Goal: Task Accomplishment & Management: Complete application form

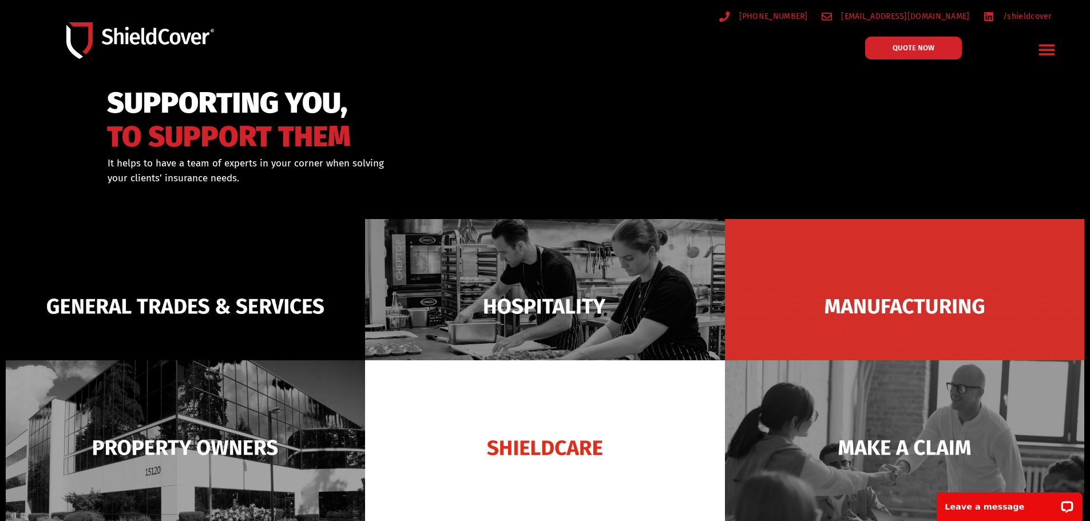
click at [1050, 42] on icon "Menu Toggle" at bounding box center [1046, 50] width 18 height 18
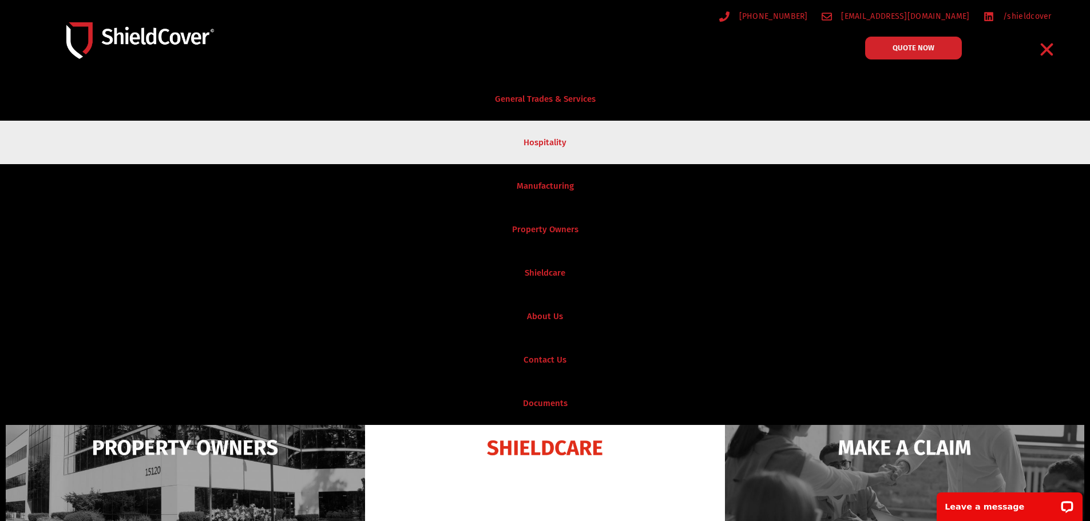
click at [555, 146] on link "Hospitality" at bounding box center [545, 142] width 1090 height 43
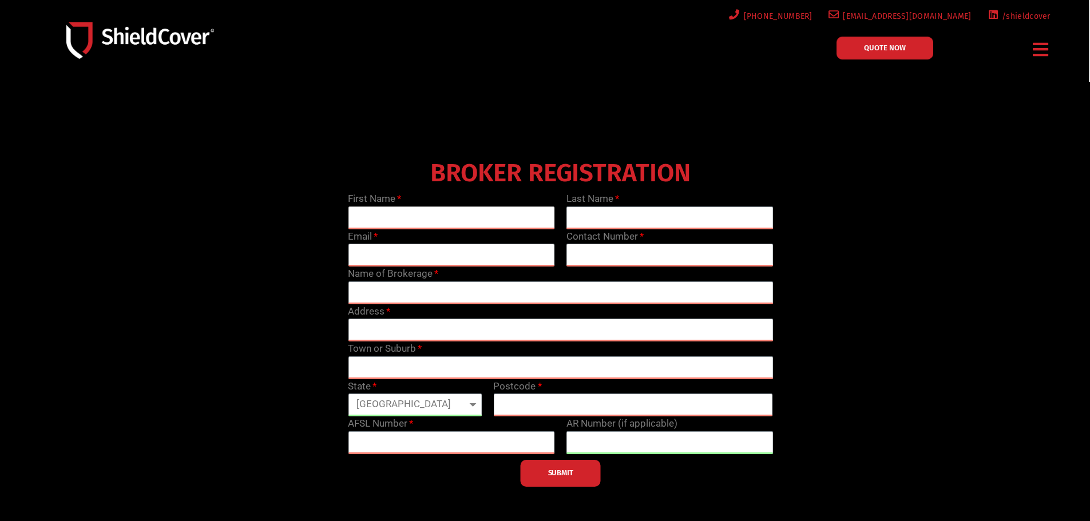
click at [457, 209] on input "text" at bounding box center [451, 217] width 207 height 23
type input "Dan"
type input "Cummins"
type input "cumminsdaniel99@gmail.com"
type input "0422424441"
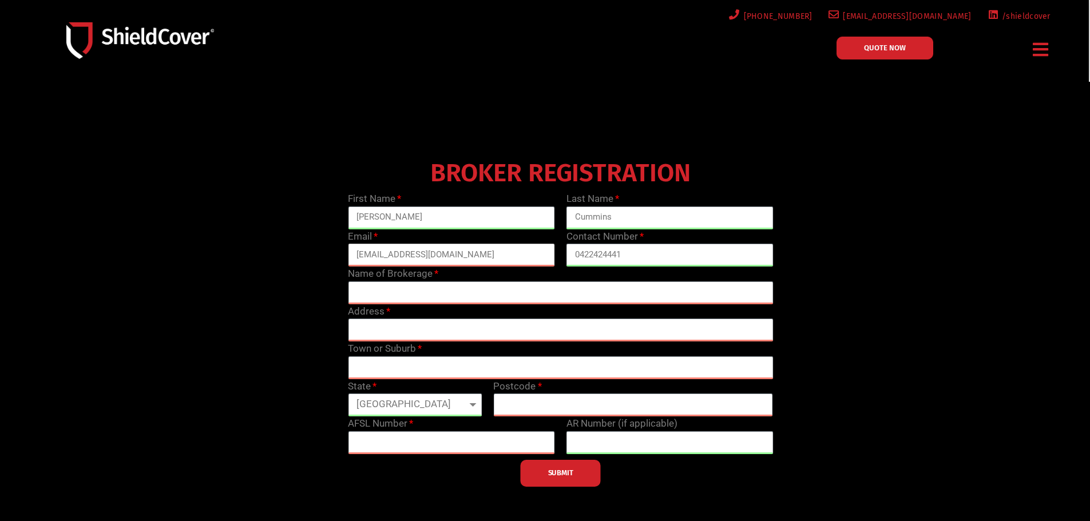
drag, startPoint x: 477, startPoint y: 254, endPoint x: 177, endPoint y: 234, distance: 300.3
click at [177, 234] on div "BROKER REGISTRATION First Name Dan Last Name Cummins Email cumminsdaniel99@gmai…" at bounding box center [560, 321] width 873 height 332
type input "dan@bridgewise.com.au"
click at [502, 281] on input "text" at bounding box center [560, 292] width 425 height 23
type input "Bridgewise Insurance Brokers"
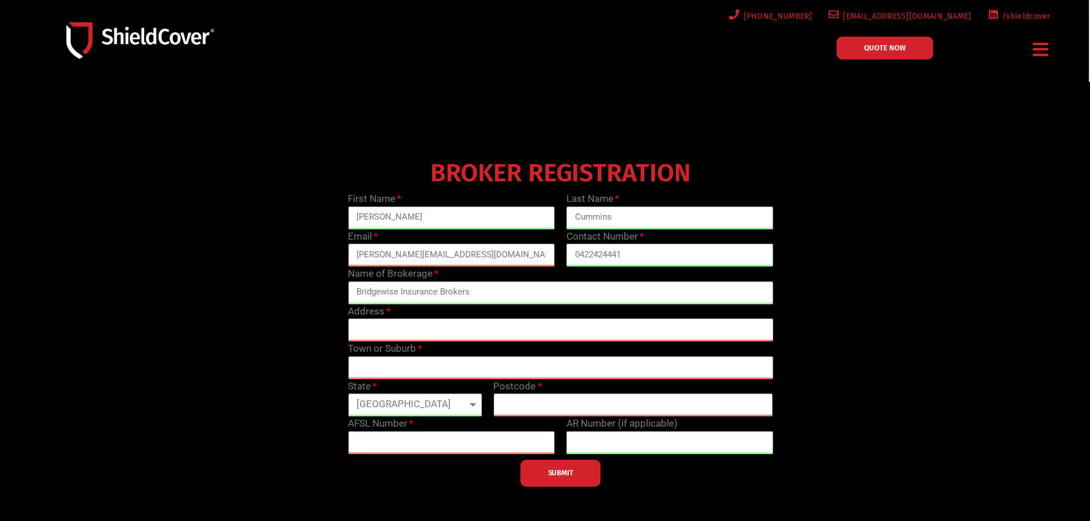
click at [504, 325] on input "text" at bounding box center [560, 330] width 425 height 23
type input "1/15 Nicklin Way"
click at [447, 366] on input "text" at bounding box center [560, 367] width 425 height 23
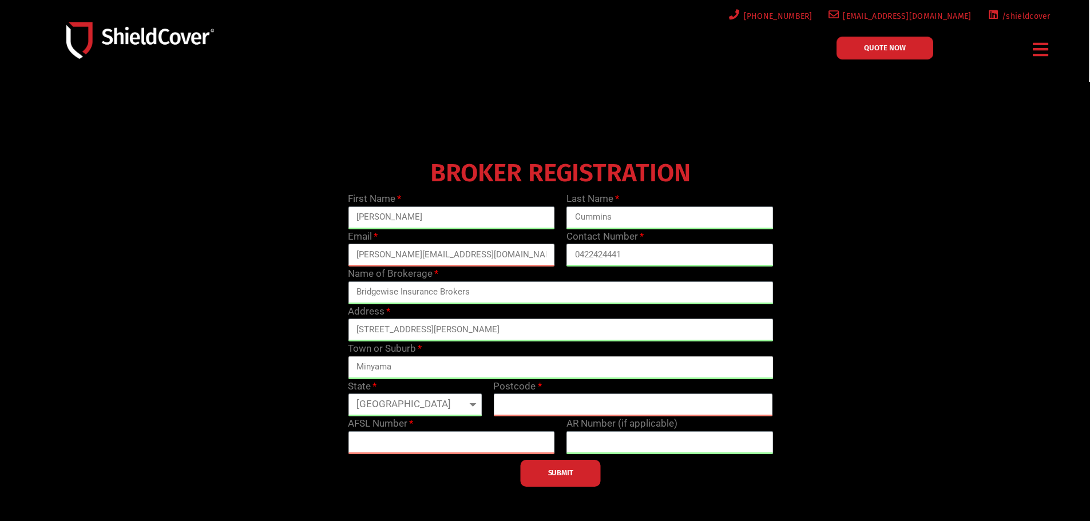
type input "Minyama"
click at [535, 399] on input "text" at bounding box center [633, 404] width 280 height 23
type input "4575"
click at [180, 352] on div "BROKER REGISTRATION First Name Dan Last Name Cummins Email dan@bridgewise.com.a…" at bounding box center [560, 321] width 873 height 332
click at [368, 433] on input "text" at bounding box center [451, 442] width 207 height 23
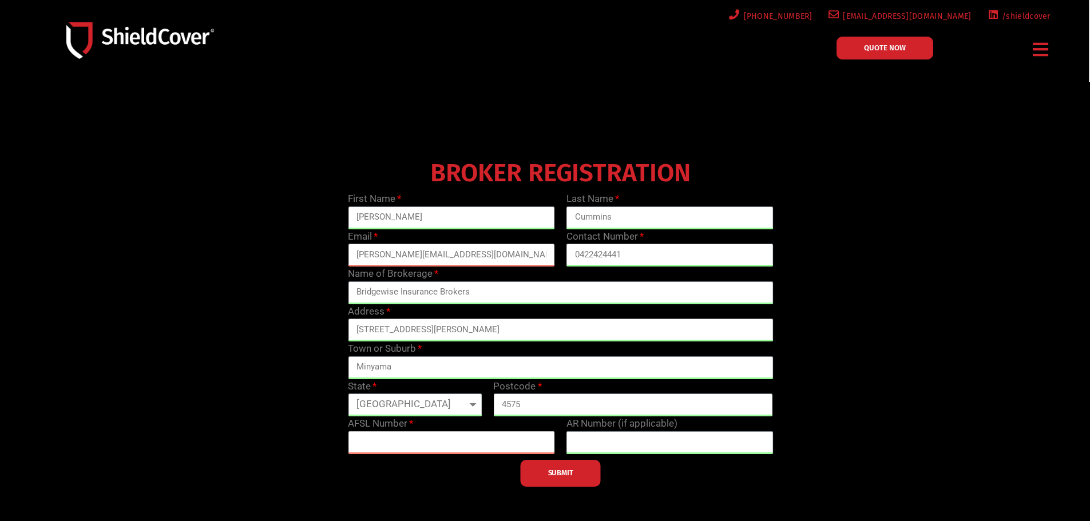
paste input "238433"
type input "238433"
click at [864, 317] on div "BROKER REGISTRATION First Name Dan Last Name Cummins Email dan@bridgewise.com.a…" at bounding box center [560, 321] width 873 height 332
click at [575, 482] on button "SUBMIT" at bounding box center [560, 473] width 80 height 27
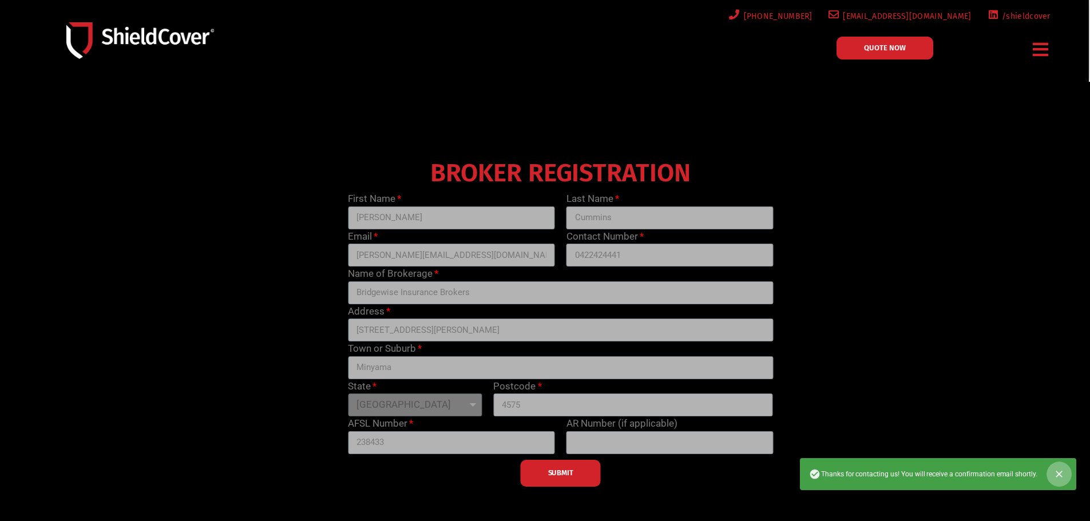
click at [1061, 479] on icon "Close" at bounding box center [1058, 473] width 11 height 11
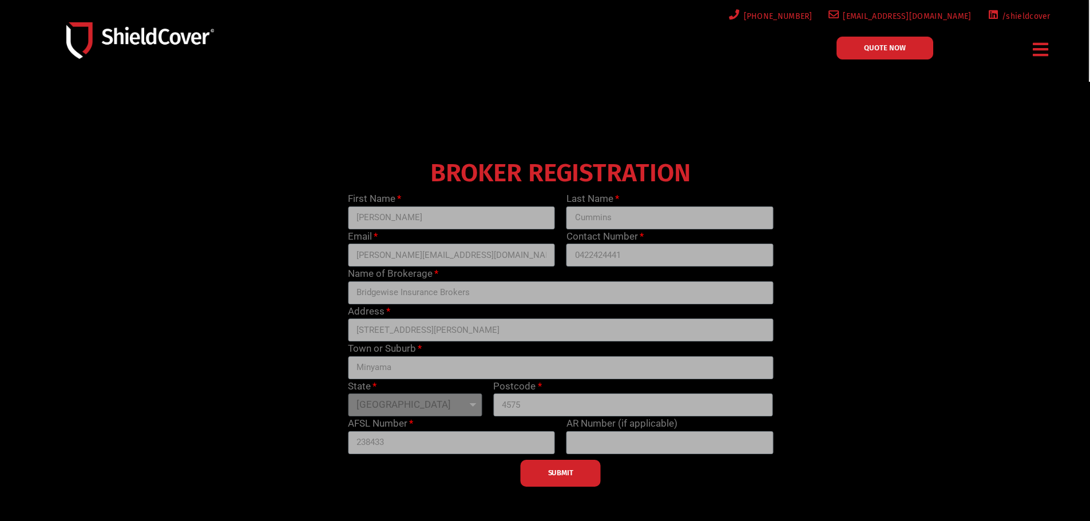
click at [918, 52] on link "QUOTE NOW" at bounding box center [884, 48] width 97 height 23
